Goal: Information Seeking & Learning: Check status

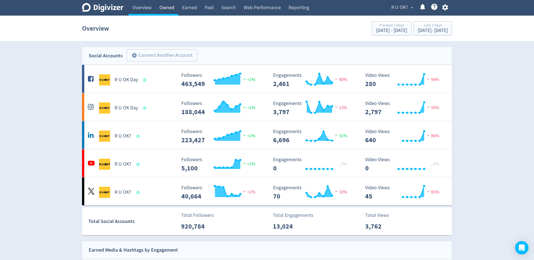
drag, startPoint x: 165, startPoint y: 13, endPoint x: 162, endPoint y: 14, distance: 2.8
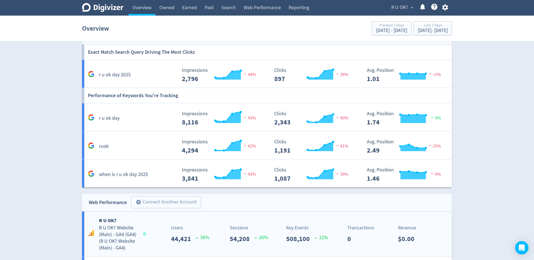
scroll to position [573, 0]
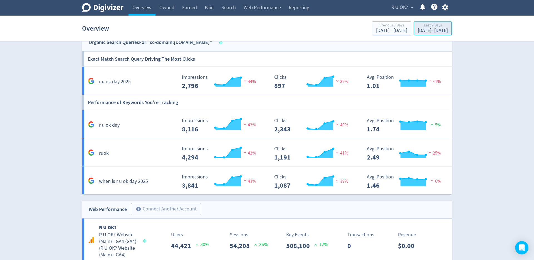
click at [429, 23] on div "Last 7 Days" at bounding box center [432, 25] width 30 height 5
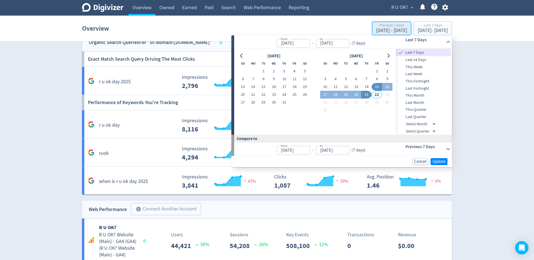
click at [376, 30] on div "[DATE] - [DATE]" at bounding box center [391, 30] width 31 height 5
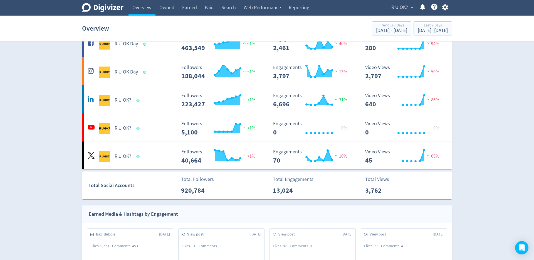
scroll to position [32, 0]
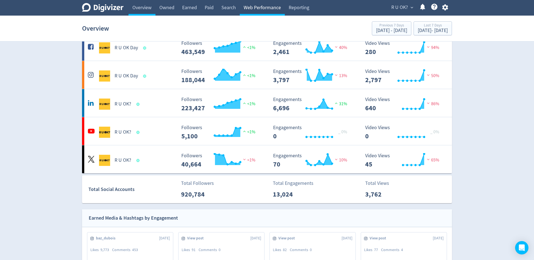
drag, startPoint x: 258, startPoint y: 11, endPoint x: 264, endPoint y: 10, distance: 5.7
click at [259, 11] on link "Web Performance" at bounding box center [262, 8] width 45 height 16
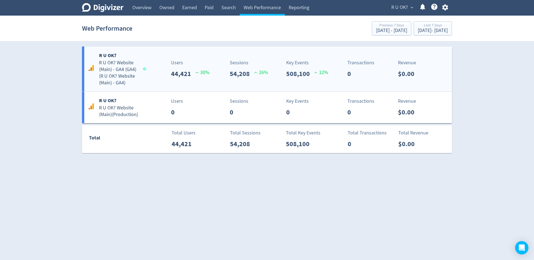
click at [144, 66] on span at bounding box center [145, 69] width 8 height 6
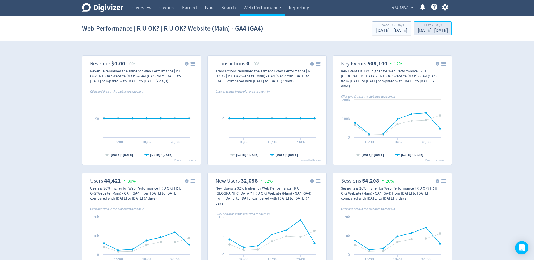
drag, startPoint x: 412, startPoint y: 26, endPoint x: 422, endPoint y: 31, distance: 11.6
click at [417, 26] on div "Last 7 Days" at bounding box center [432, 25] width 30 height 5
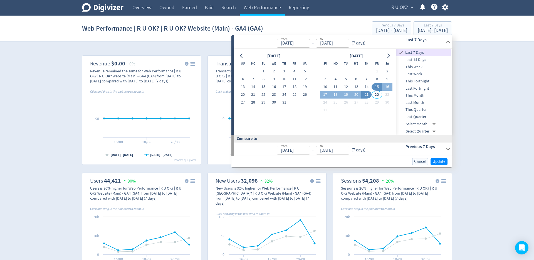
drag, startPoint x: 378, startPoint y: 68, endPoint x: 377, endPoint y: 84, distance: 15.6
click at [378, 69] on button "1" at bounding box center [376, 71] width 10 height 8
type input "[DATE]"
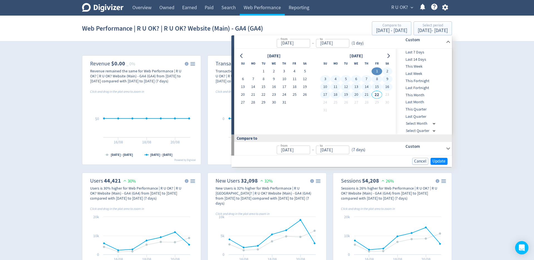
click at [370, 95] on button "21" at bounding box center [366, 95] width 10 height 8
type input "[DATE]"
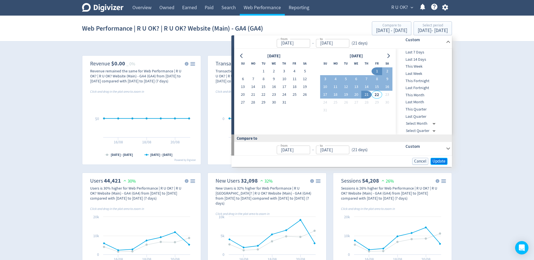
click at [442, 160] on span "Update" at bounding box center [438, 161] width 13 height 4
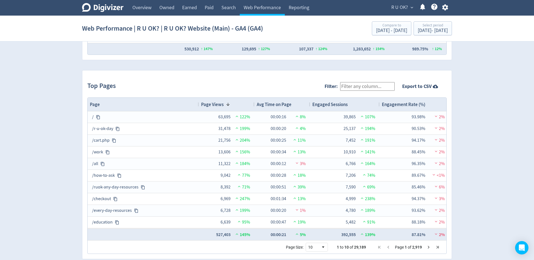
scroll to position [0, 3]
click at [373, 86] on input "Filter:" at bounding box center [367, 86] width 54 height 9
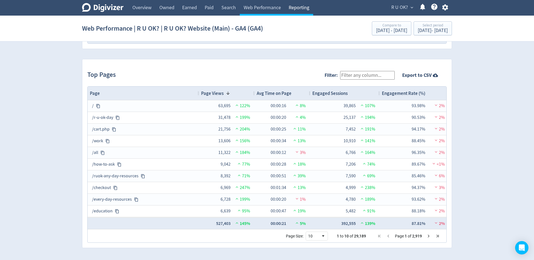
click at [297, 12] on link "Reporting" at bounding box center [299, 8] width 28 height 16
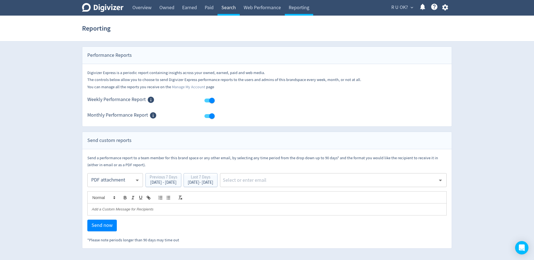
click at [230, 12] on link "Search" at bounding box center [228, 8] width 22 height 16
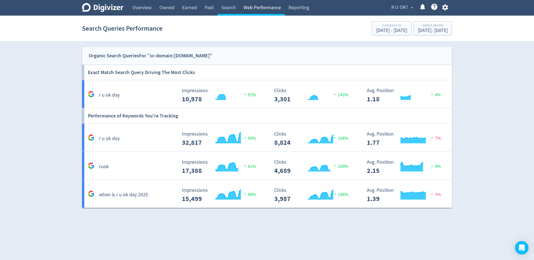
click at [252, 9] on link "Web Performance" at bounding box center [262, 8] width 45 height 16
